Goal: Task Accomplishment & Management: Use online tool/utility

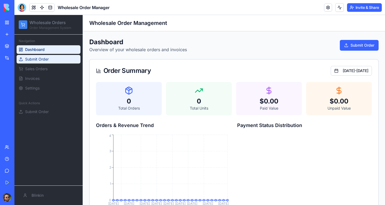
click at [43, 60] on span "Submit Order" at bounding box center [37, 58] width 24 height 5
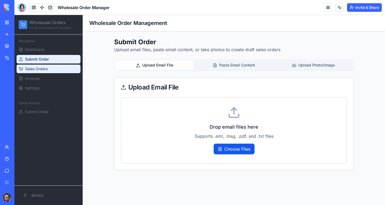
click at [44, 71] on span "Sales Orders" at bounding box center [36, 68] width 22 height 5
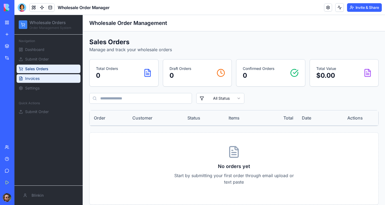
click at [48, 78] on link "Invoices" at bounding box center [49, 78] width 64 height 9
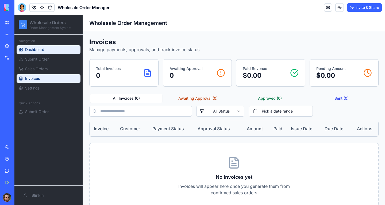
click at [43, 49] on span "Dashboard" at bounding box center [34, 49] width 19 height 5
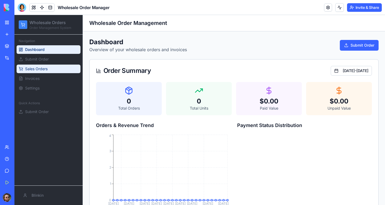
click at [40, 71] on span "Sales Orders" at bounding box center [36, 68] width 22 height 5
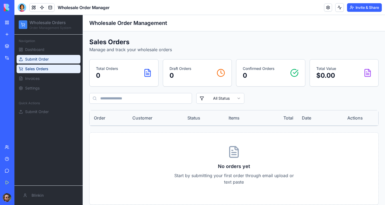
click at [43, 59] on span "Submit Order" at bounding box center [37, 58] width 24 height 5
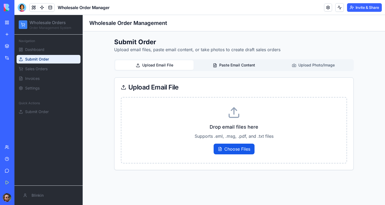
click at [233, 64] on button "Paste Email Content" at bounding box center [234, 65] width 78 height 10
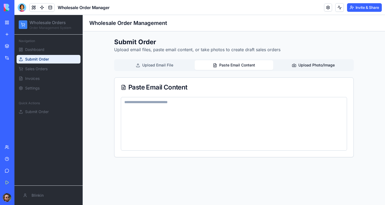
click at [305, 61] on button "Upload Photo/Image" at bounding box center [314, 65] width 78 height 10
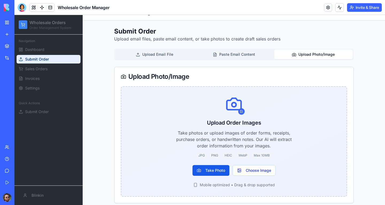
scroll to position [16, 0]
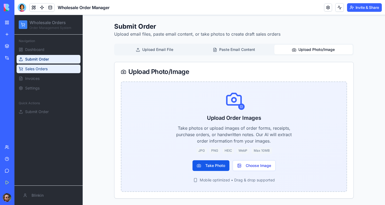
click at [56, 66] on link "Sales Orders" at bounding box center [49, 68] width 64 height 9
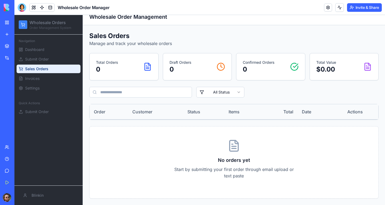
scroll to position [6, 0]
click at [47, 51] on link "Dashboard" at bounding box center [49, 49] width 64 height 9
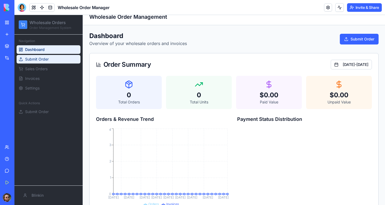
click at [46, 58] on span "Submit Order" at bounding box center [37, 58] width 24 height 5
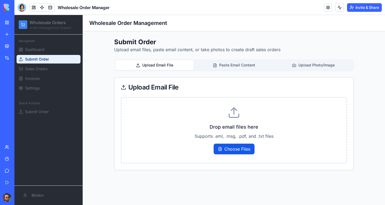
click at [43, 69] on span "Sales Orders" at bounding box center [36, 68] width 22 height 5
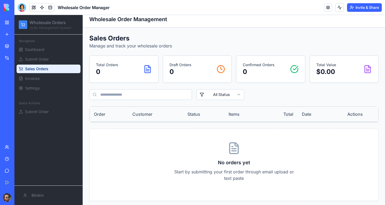
scroll to position [6, 0]
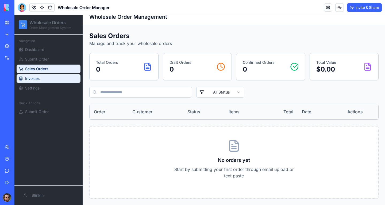
click at [47, 79] on link "Invoices" at bounding box center [49, 78] width 64 height 9
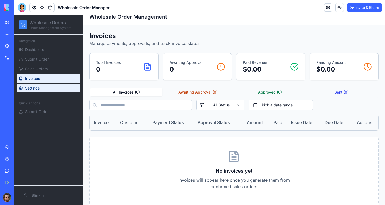
click at [36, 87] on span "Settings" at bounding box center [32, 87] width 14 height 5
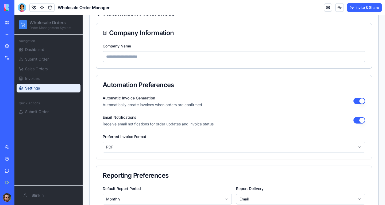
scroll to position [15, 0]
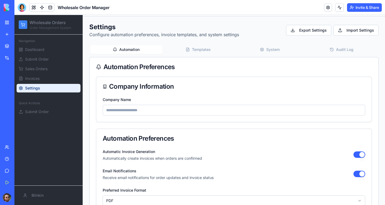
click at [200, 47] on div "**********" at bounding box center [233, 191] width 289 height 336
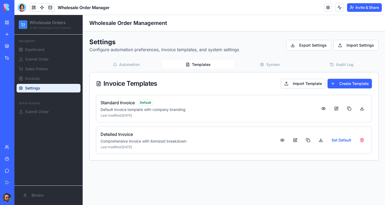
click at [276, 64] on button "System" at bounding box center [270, 64] width 72 height 9
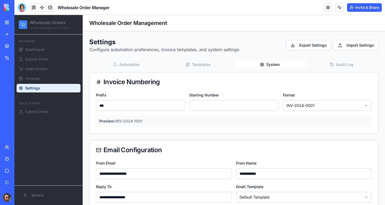
click at [345, 64] on button "Audit Log" at bounding box center [342, 64] width 72 height 9
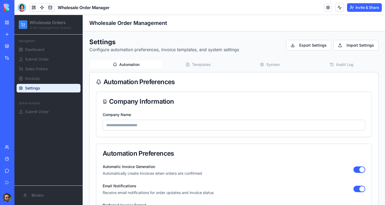
click at [141, 63] on button "Automation" at bounding box center [126, 64] width 72 height 9
click at [49, 57] on link "Submit Order" at bounding box center [49, 59] width 64 height 9
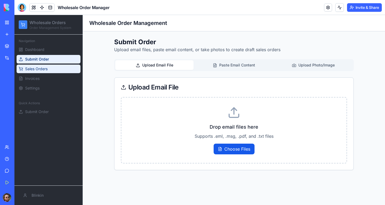
click at [39, 67] on span "Sales Orders" at bounding box center [36, 68] width 22 height 5
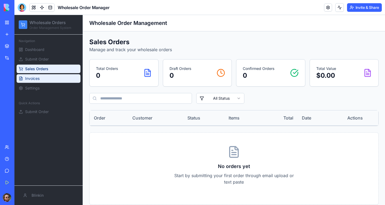
click at [40, 77] on link "Invoices" at bounding box center [49, 78] width 64 height 9
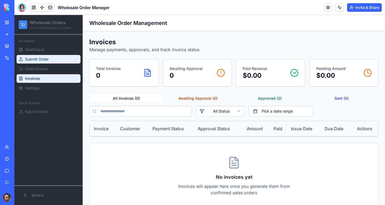
click at [58, 61] on link "Submit Order" at bounding box center [49, 59] width 64 height 9
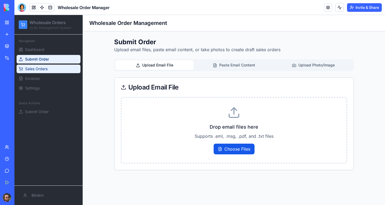
click at [59, 70] on link "Sales Orders" at bounding box center [49, 68] width 64 height 9
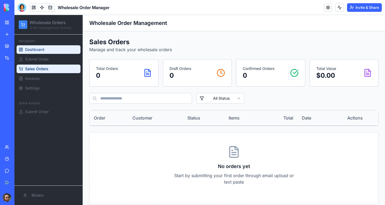
click at [31, 51] on span "Dashboard" at bounding box center [34, 49] width 19 height 5
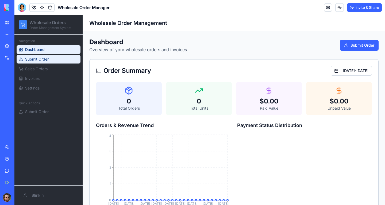
click at [43, 60] on span "Submit Order" at bounding box center [37, 58] width 24 height 5
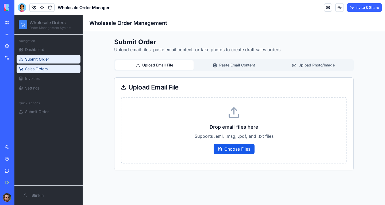
click at [45, 67] on span "Sales Orders" at bounding box center [36, 68] width 22 height 5
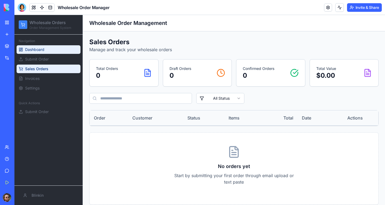
click at [53, 48] on link "Dashboard" at bounding box center [49, 49] width 64 height 9
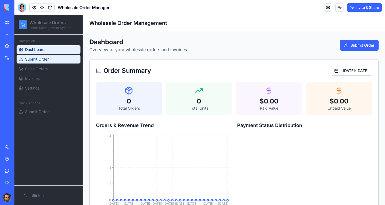
click at [44, 62] on span "Submit Order" at bounding box center [37, 58] width 24 height 5
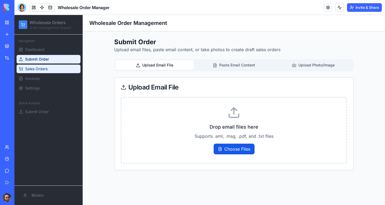
click at [44, 70] on span "Sales Orders" at bounding box center [36, 68] width 22 height 5
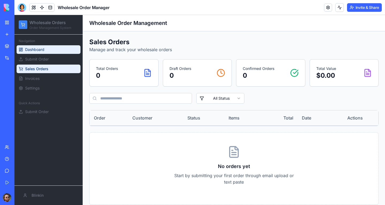
click at [48, 51] on link "Dashboard" at bounding box center [49, 49] width 64 height 9
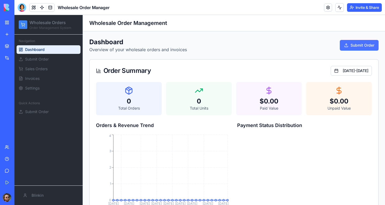
click at [360, 47] on button "Submit Order" at bounding box center [359, 45] width 39 height 11
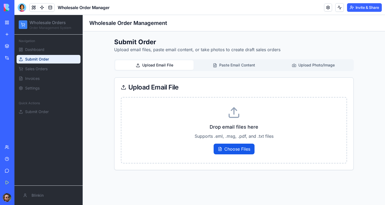
click at [234, 59] on div "Submit Order Upload email files, paste email content, or take photos to create …" at bounding box center [234, 104] width 240 height 132
click at [257, 64] on button "Paste Email Content" at bounding box center [234, 65] width 78 height 10
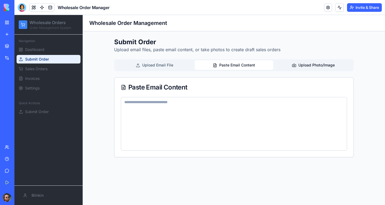
click at [295, 63] on button "Upload Photo/Image" at bounding box center [314, 65] width 78 height 10
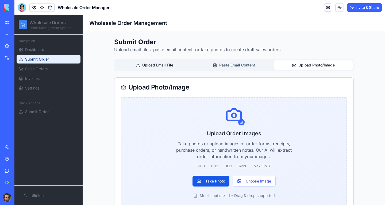
click at [166, 65] on button "Upload Email File" at bounding box center [154, 65] width 78 height 10
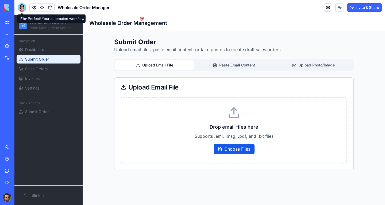
click at [19, 7] on div at bounding box center [22, 7] width 9 height 9
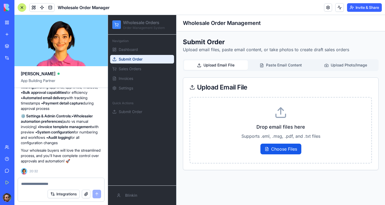
click at [56, 182] on textarea at bounding box center [61, 183] width 80 height 5
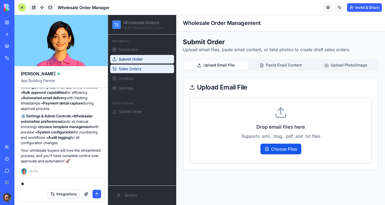
click at [135, 68] on span "Sales Orders" at bounding box center [130, 68] width 22 height 5
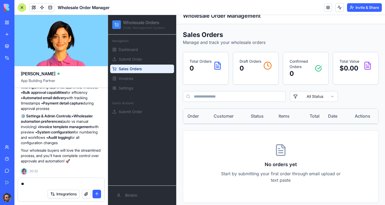
scroll to position [12, 0]
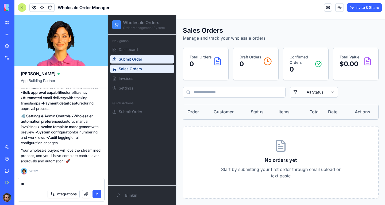
click at [139, 63] on link "Submit Order" at bounding box center [142, 59] width 64 height 9
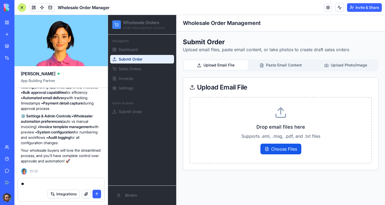
click at [46, 182] on textarea "*" at bounding box center [61, 183] width 80 height 5
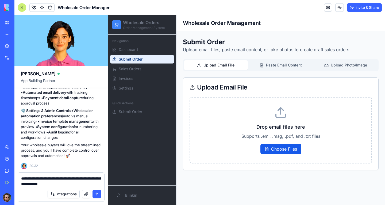
click at [77, 185] on textarea "**********" at bounding box center [61, 181] width 80 height 11
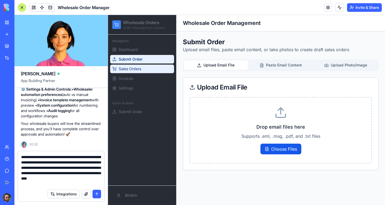
type textarea "**********"
click at [153, 69] on link "Sales Orders" at bounding box center [142, 68] width 64 height 9
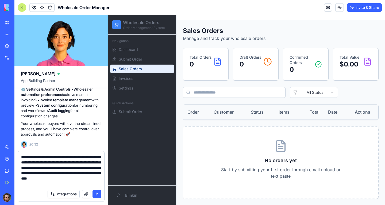
scroll to position [12, 0]
click at [77, 181] on textarea "**********" at bounding box center [61, 170] width 80 height 32
click at [95, 194] on button "submit" at bounding box center [97, 193] width 9 height 9
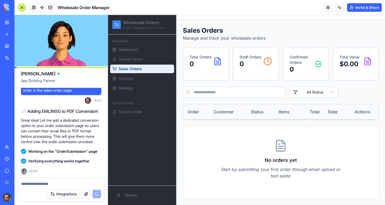
scroll to position [1980, 0]
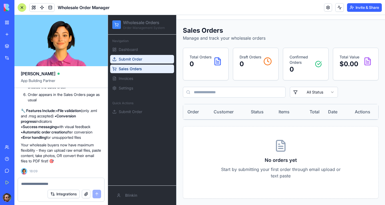
click at [149, 59] on link "Submit Order" at bounding box center [142, 59] width 64 height 9
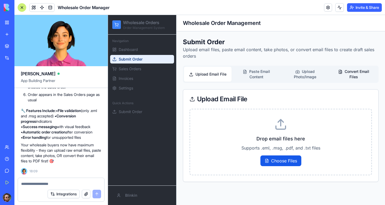
click at [356, 78] on button "Convert Email Files" at bounding box center [354, 74] width 48 height 15
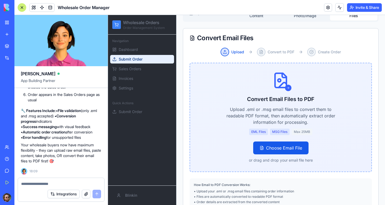
scroll to position [83, 0]
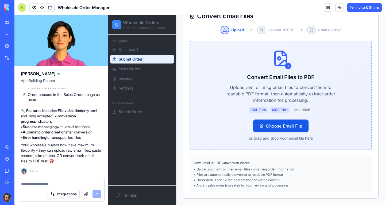
click at [152, 61] on link "Submit Order" at bounding box center [142, 59] width 64 height 9
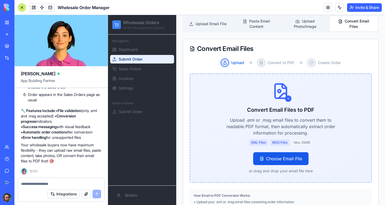
scroll to position [0, 0]
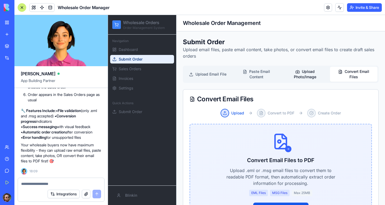
click at [304, 78] on button "Upload Photo/Image" at bounding box center [305, 74] width 48 height 15
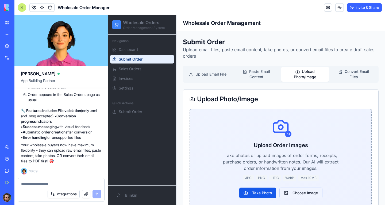
click at [292, 189] on button "Choose Image" at bounding box center [301, 192] width 43 height 11
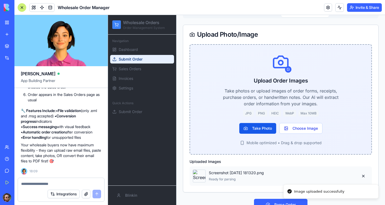
scroll to position [77, 0]
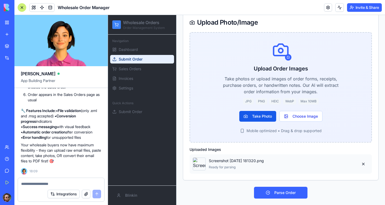
click at [284, 190] on button "Parse Order" at bounding box center [281, 192] width 54 height 12
click at [62, 182] on textarea at bounding box center [61, 183] width 80 height 5
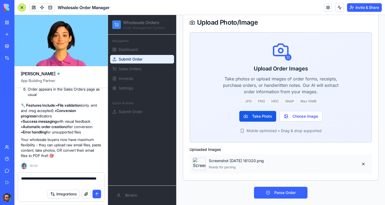
type textarea "**********"
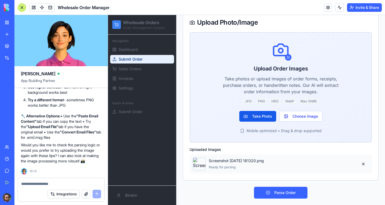
scroll to position [2212, 0]
click at [297, 119] on button "Choose Image" at bounding box center [301, 116] width 43 height 11
click at [52, 180] on div at bounding box center [61, 182] width 86 height 9
click at [53, 187] on div "Integrations" at bounding box center [61, 193] width 86 height 15
click at [53, 184] on textarea at bounding box center [61, 183] width 80 height 5
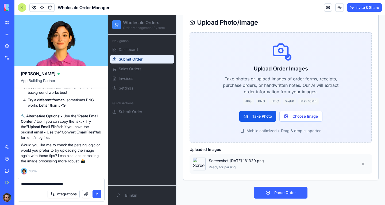
type textarea "**********"
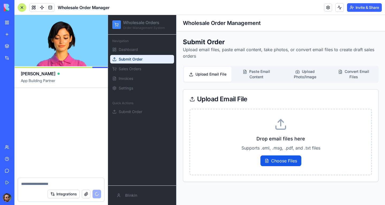
scroll to position [2539, 0]
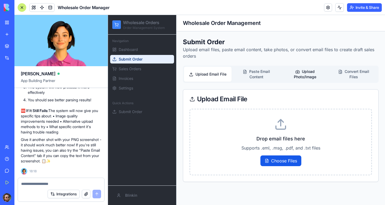
click at [311, 74] on button "Upload Photo/Image" at bounding box center [305, 74] width 48 height 15
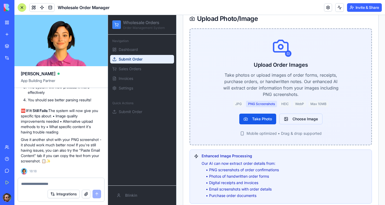
scroll to position [107, 0]
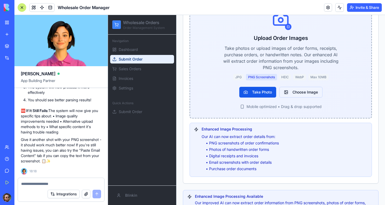
click at [302, 94] on button "Choose Image" at bounding box center [301, 92] width 43 height 11
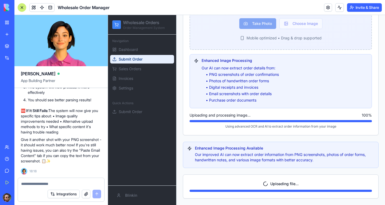
scroll to position [174, 0]
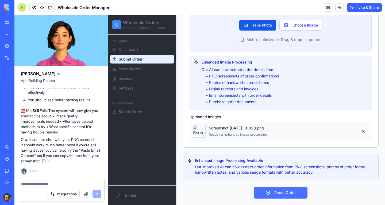
click at [265, 192] on button "Parse Order" at bounding box center [281, 192] width 54 height 12
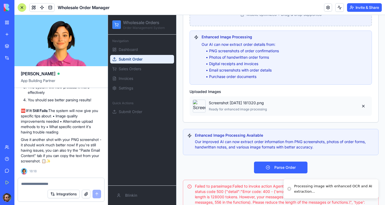
scroll to position [224, 0]
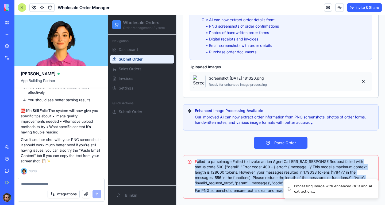
drag, startPoint x: 197, startPoint y: 161, endPoint x: 377, endPoint y: 193, distance: 183.2
click at [377, 193] on div "Submit Order Upload email files, paste email content, take photos, or convert e…" at bounding box center [281, 6] width 209 height 397
copy div "ailed to parse image : Failed to invoke action AgentCall ERR_BAD_RESPONSE Reque…"
click at [68, 183] on textarea at bounding box center [61, 183] width 80 height 5
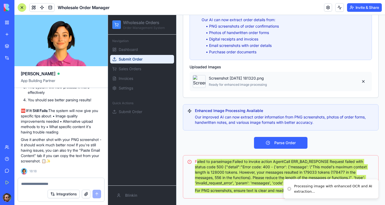
paste textarea "**********"
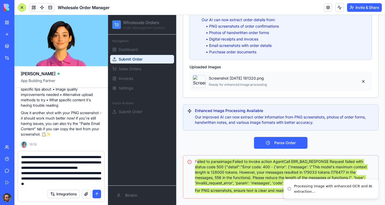
type textarea "**********"
drag, startPoint x: 97, startPoint y: 194, endPoint x: 102, endPoint y: 191, distance: 6.8
click at [98, 194] on button "submit" at bounding box center [97, 193] width 9 height 9
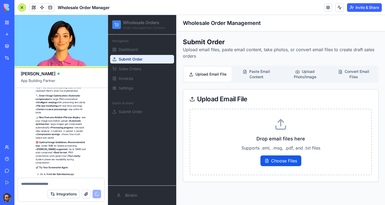
scroll to position [2952, 0]
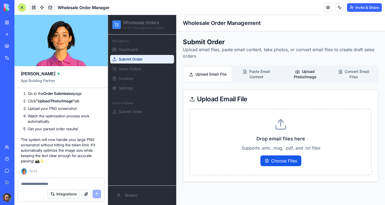
click at [296, 73] on icon at bounding box center [297, 71] width 3 height 3
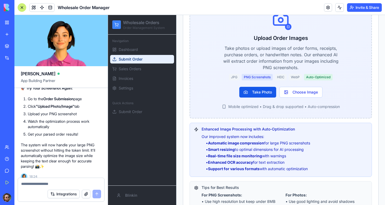
scroll to position [2818, 0]
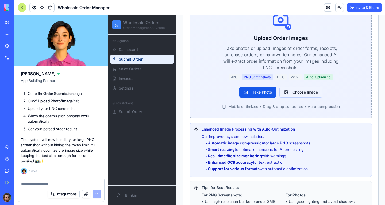
click at [296, 93] on button "Choose Image" at bounding box center [301, 92] width 43 height 11
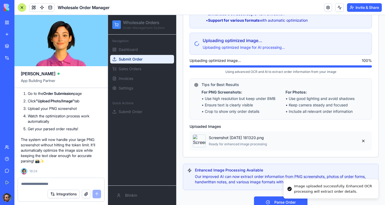
scroll to position [265, 0]
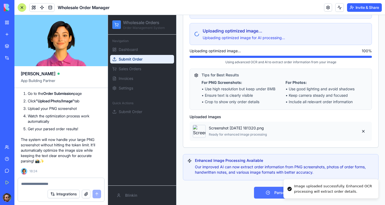
click at [261, 194] on button "Parse Order" at bounding box center [281, 192] width 54 height 12
click at [54, 184] on textarea at bounding box center [61, 183] width 80 height 5
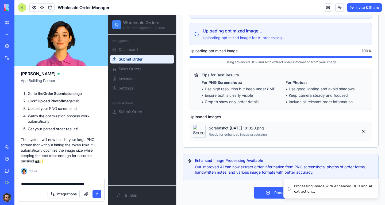
type textarea "**********"
drag, startPoint x: 290, startPoint y: 185, endPoint x: 314, endPoint y: 191, distance: 24.0
click at [314, 191] on div "Processing image with enhanced OCR and AI extraction..." at bounding box center [334, 188] width 80 height 10
copy div "Processing image with enhanced OCR and AI extraction..."
drag, startPoint x: 99, startPoint y: 177, endPoint x: 100, endPoint y: 181, distance: 4.5
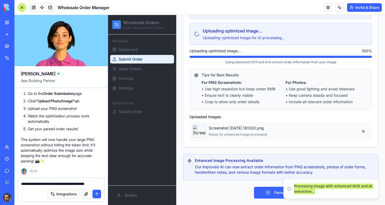
click at [99, 177] on div "[PERSON_NAME] App Building Partner Undo 19:19 🚀 Wholesale Order Management Syst…" at bounding box center [61, 110] width 94 height 190
click at [99, 186] on textarea "**********" at bounding box center [61, 183] width 80 height 5
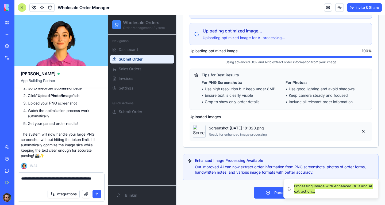
paste textarea "**********"
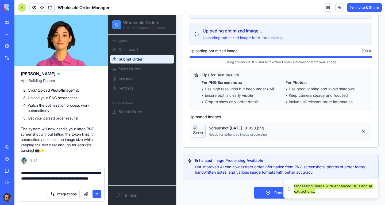
type textarea "**********"
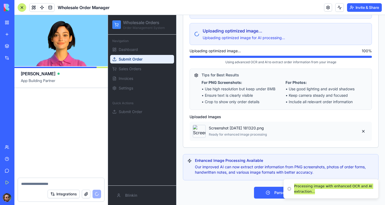
scroll to position [3202, 0]
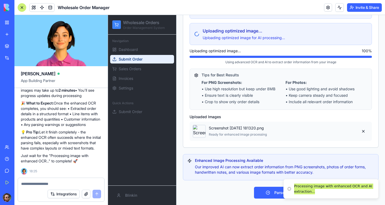
click at [69, 151] on div "🔧 Enhanced OCR Processing Added! Perfect! The system is now working as designed…" at bounding box center [61, 69] width 81 height 188
click at [207, 150] on div "Submit Order Upload email files, paste email content, take photos, or convert e…" at bounding box center [281, 10] width 196 height 475
click at [42, 185] on textarea at bounding box center [61, 183] width 80 height 5
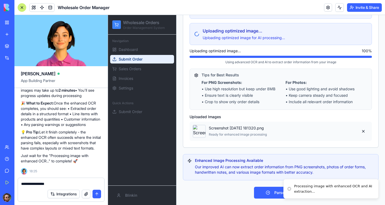
type textarea "**********"
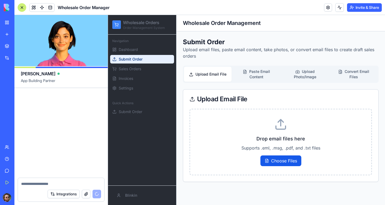
scroll to position [3513, 0]
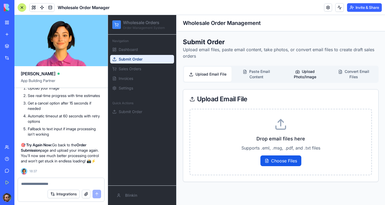
click at [306, 76] on button "Upload Photo/Image" at bounding box center [305, 74] width 48 height 15
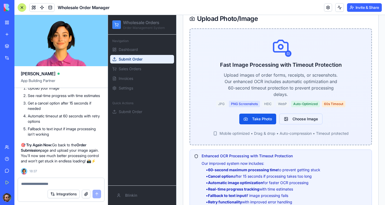
scroll to position [134, 0]
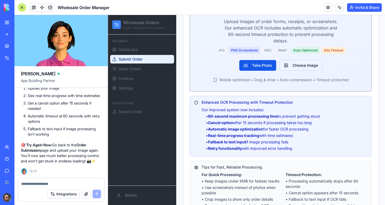
click at [300, 65] on button "Choose Image" at bounding box center [301, 65] width 43 height 11
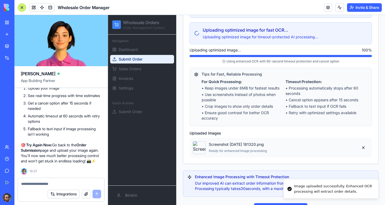
scroll to position [288, 0]
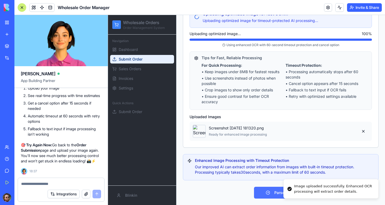
click at [266, 195] on button "Parse Order" at bounding box center [281, 192] width 54 height 12
